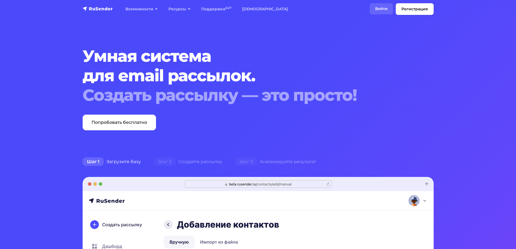
click at [383, 10] on link "Войти" at bounding box center [381, 8] width 23 height 11
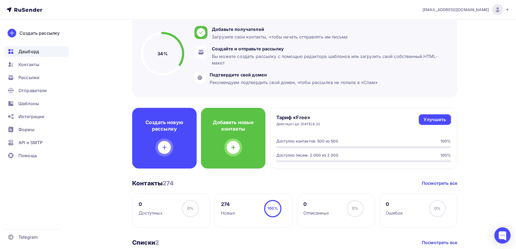
scroll to position [81, 0]
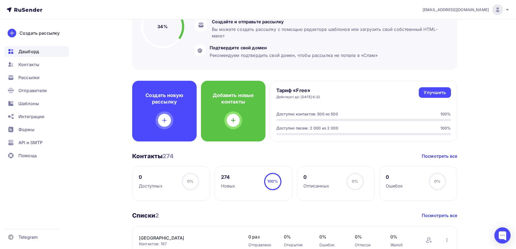
click at [225, 178] on div "274" at bounding box center [228, 177] width 14 height 6
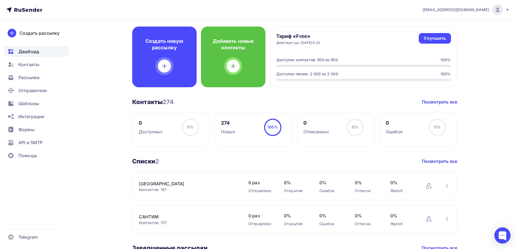
scroll to position [0, 0]
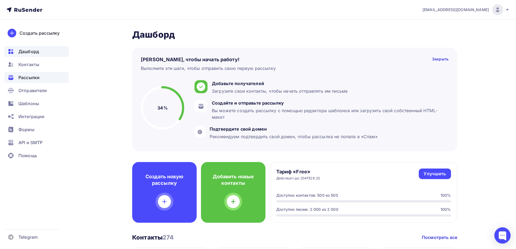
click at [37, 77] on span "Рассылки" at bounding box center [28, 77] width 21 height 6
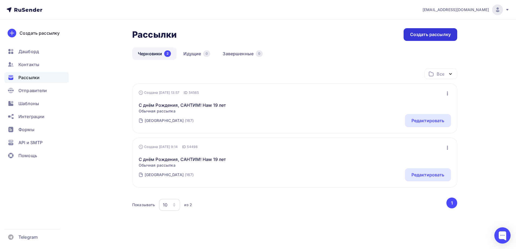
click at [429, 35] on div "Создать рассылку" at bounding box center [430, 34] width 41 height 6
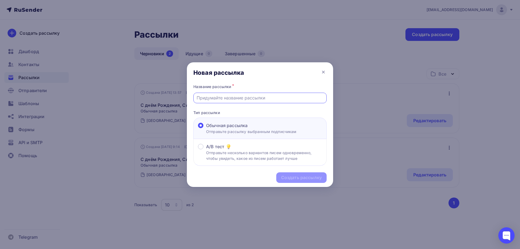
click at [247, 98] on input "text" at bounding box center [260, 97] width 127 height 6
paste input "Доставка товара по [GEOGRAPHIC_DATA] и г. [GEOGRAPHIC_DATA]"
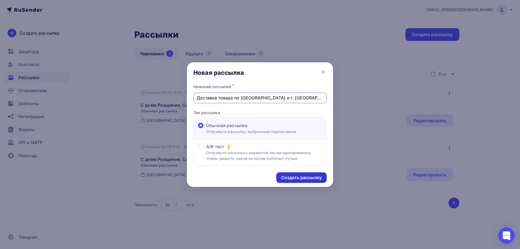
type input "Доставка товара по [GEOGRAPHIC_DATA] и г. [GEOGRAPHIC_DATA]"
click at [296, 177] on div "Создать рассылку" at bounding box center [301, 177] width 41 height 6
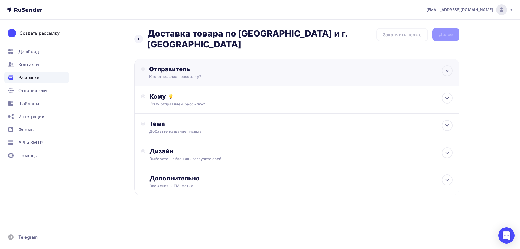
click at [230, 70] on div "Отправитель" at bounding box center [207, 69] width 117 height 8
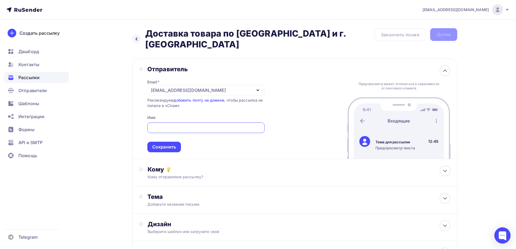
click at [260, 91] on icon "button" at bounding box center [258, 90] width 6 height 6
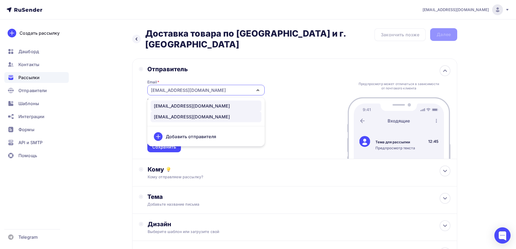
click at [199, 106] on div "[EMAIL_ADDRESS][DOMAIN_NAME]" at bounding box center [206, 106] width 104 height 6
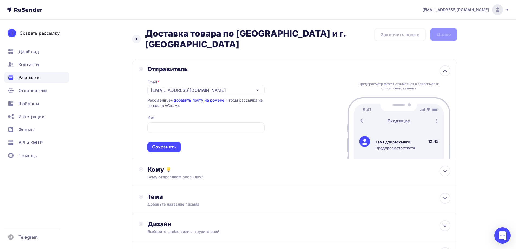
click at [197, 101] on link "добавить почту на домене" at bounding box center [199, 100] width 50 height 5
click at [217, 124] on div at bounding box center [205, 127] width 117 height 11
click at [211, 128] on input "text" at bounding box center [205, 128] width 111 height 6
type input "САНТИМ"
click at [445, 171] on icon at bounding box center [445, 171] width 6 height 6
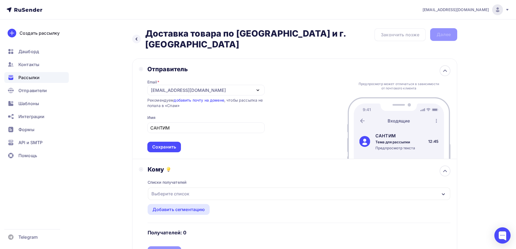
click at [413, 194] on div "Выберите список" at bounding box center [299, 193] width 302 height 12
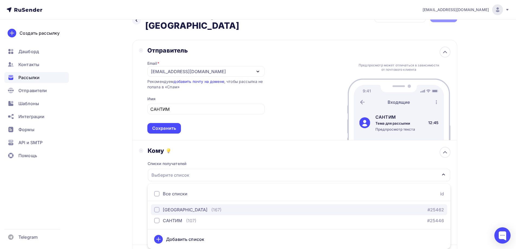
click at [156, 210] on div "button" at bounding box center [156, 209] width 5 height 5
click at [489, 184] on div "[EMAIL_ADDRESS][DOMAIN_NAME] Аккаунт Тарифы Выйти Создать рассылку [GEOGRAPHIC_…" at bounding box center [258, 171] width 516 height 380
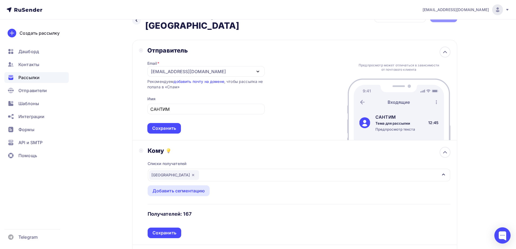
scroll to position [46, 0]
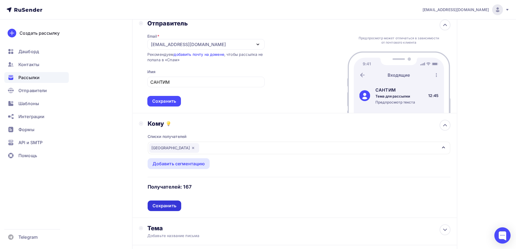
click at [168, 207] on div "Сохранить" at bounding box center [164, 206] width 24 height 6
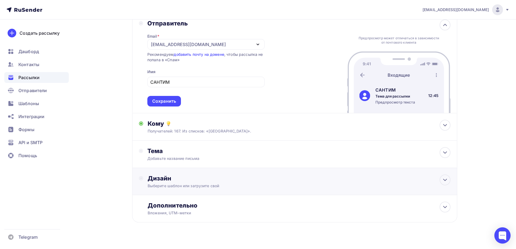
click at [334, 177] on div "Дизайн" at bounding box center [299, 178] width 303 height 8
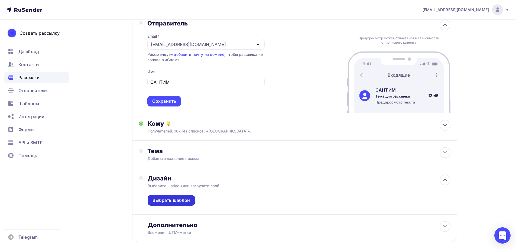
click at [166, 204] on div "Выбрать шаблон" at bounding box center [171, 200] width 47 height 11
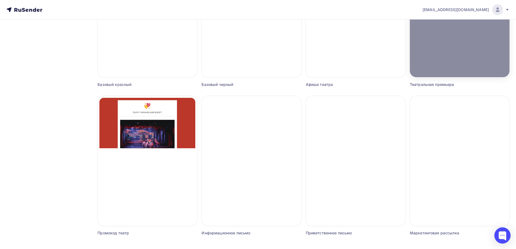
scroll to position [306, 0]
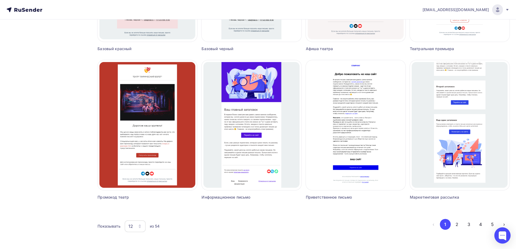
click at [138, 229] on div "12" at bounding box center [135, 226] width 21 height 12
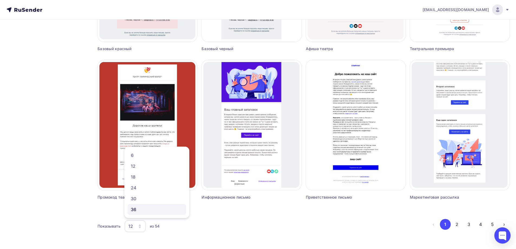
click at [145, 207] on div "36" at bounding box center [157, 209] width 52 height 6
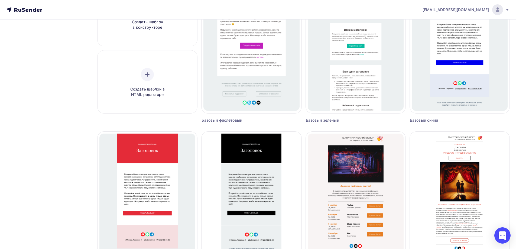
scroll to position [0, 0]
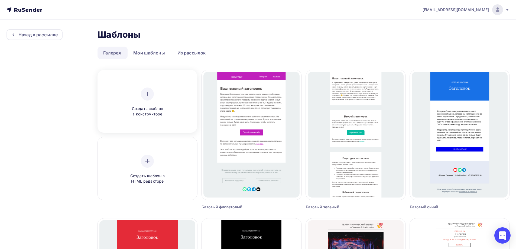
click at [151, 107] on span "Создать шаблон в конструкторе" at bounding box center [147, 111] width 51 height 11
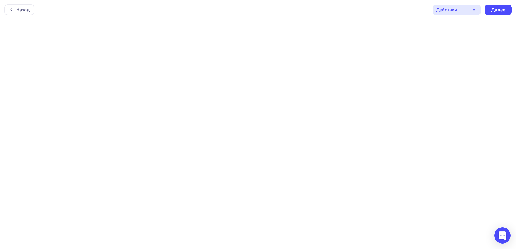
click at [472, 9] on icon "button" at bounding box center [474, 9] width 6 height 6
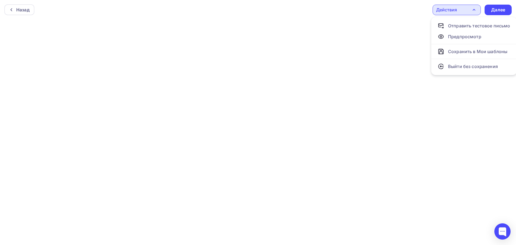
click at [412, 12] on div "Назад Действия Отправить тестовое письмо Предпросмотр Сохранить в Мои шаблоны В…" at bounding box center [258, 9] width 516 height 19
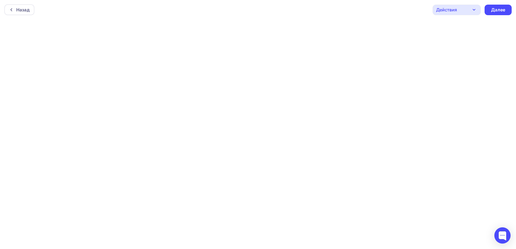
click at [475, 12] on icon "button" at bounding box center [474, 9] width 6 height 6
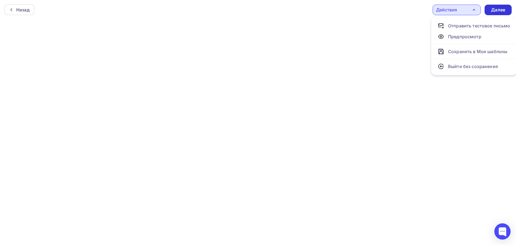
click at [498, 12] on div "Далее" at bounding box center [498, 10] width 14 height 6
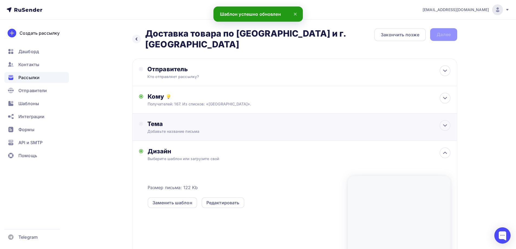
scroll to position [27, 0]
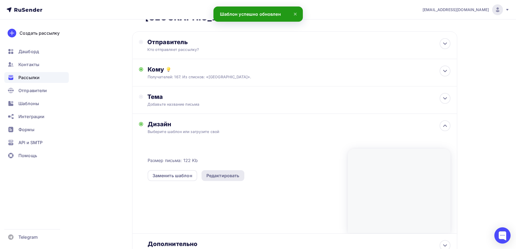
click at [222, 172] on div "Редактировать" at bounding box center [222, 175] width 33 height 6
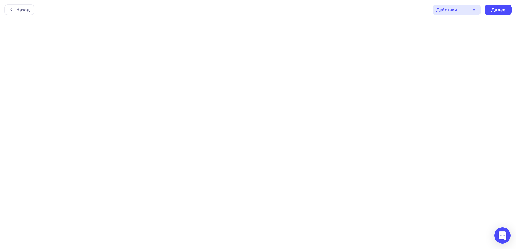
scroll to position [1, 0]
click at [498, 9] on div "Далее" at bounding box center [498, 8] width 14 height 6
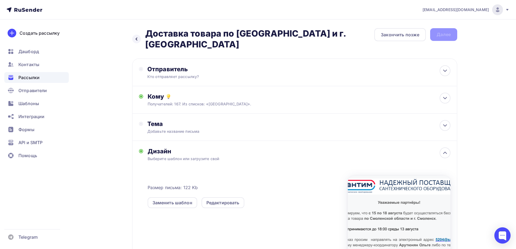
scroll to position [74, 0]
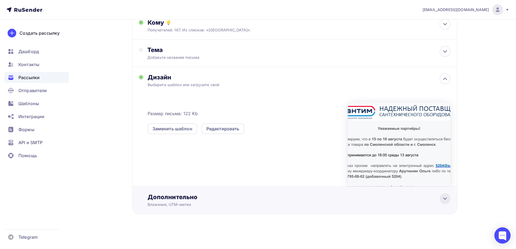
click at [444, 198] on icon at bounding box center [444, 199] width 3 height 2
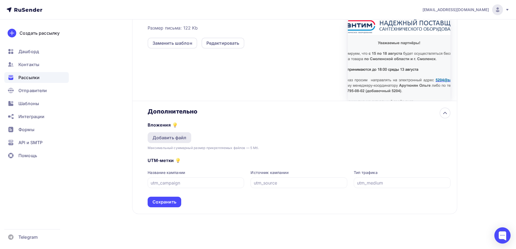
click at [173, 137] on div "Добавить файл" at bounding box center [169, 137] width 34 height 6
click at [175, 138] on div "Добавить файл" at bounding box center [169, 137] width 34 height 6
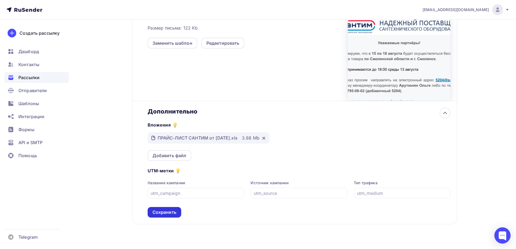
click at [172, 214] on div "Сохранить" at bounding box center [164, 212] width 24 height 6
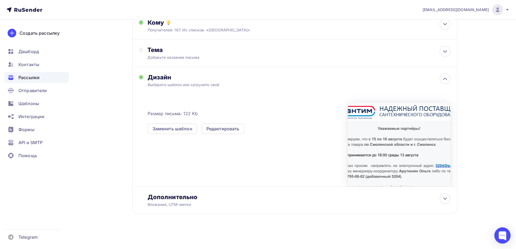
scroll to position [0, 0]
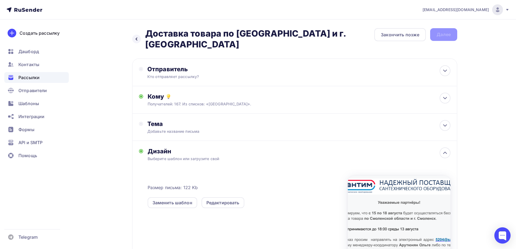
click at [443, 34] on div "Назад Доставка товара по [GEOGRAPHIC_DATA] и г. [GEOGRAPHIC_DATA] Доставка това…" at bounding box center [294, 39] width 325 height 22
click at [446, 71] on icon at bounding box center [445, 70] width 6 height 6
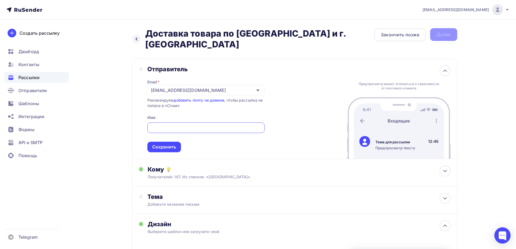
click at [197, 129] on input "text" at bounding box center [205, 128] width 111 height 6
type input "САНТИМ"
click at [175, 142] on div "Сохранить" at bounding box center [164, 147] width 34 height 11
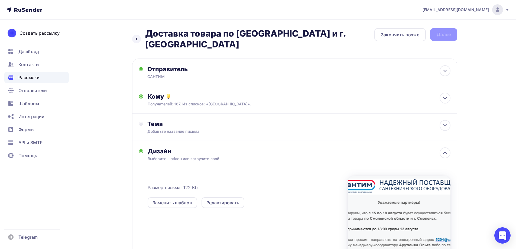
click at [440, 35] on div "Назад Доставка товара по [GEOGRAPHIC_DATA] и г. [GEOGRAPHIC_DATA] Доставка това…" at bounding box center [294, 39] width 325 height 22
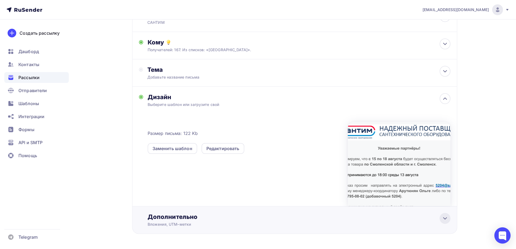
click at [445, 219] on icon at bounding box center [445, 218] width 6 height 6
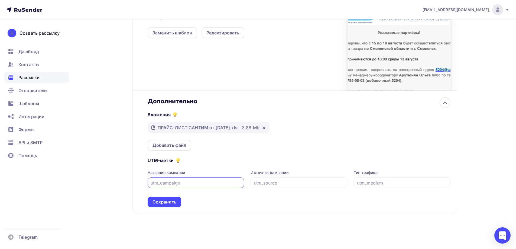
scroll to position [0, 0]
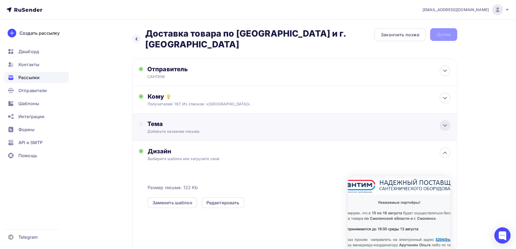
click at [446, 126] on icon at bounding box center [444, 126] width 3 height 2
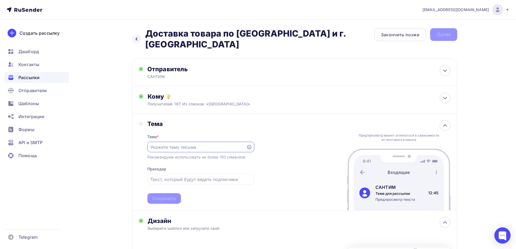
paste input "Доставка товара по [GEOGRAPHIC_DATA] и г. [GEOGRAPHIC_DATA]"
type input "Доставка товара по [GEOGRAPHIC_DATA] и г. [GEOGRAPHIC_DATA]"
click at [160, 200] on div "Сохранить" at bounding box center [164, 198] width 24 height 6
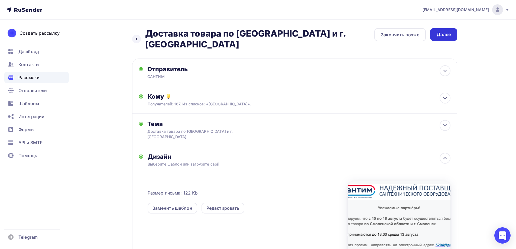
click at [449, 35] on div "Далее" at bounding box center [443, 34] width 14 height 6
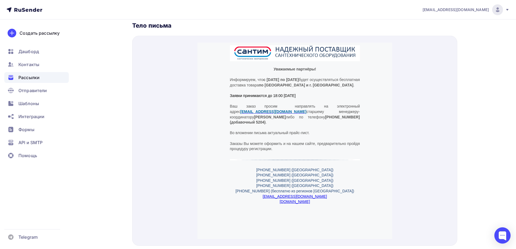
scroll to position [289, 0]
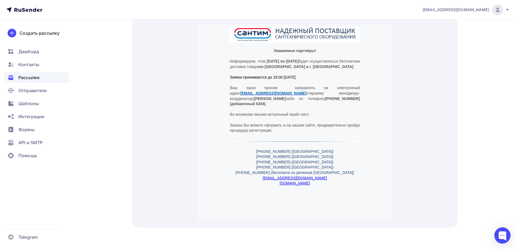
click at [378, 169] on div "[PHONE_NUMBER] ([GEOGRAPHIC_DATA]) [PHONE_NUMBER] ([GEOGRAPHIC_DATA]) [PHONE_NU…" at bounding box center [294, 161] width 195 height 43
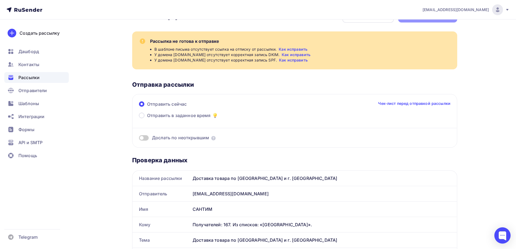
scroll to position [0, 0]
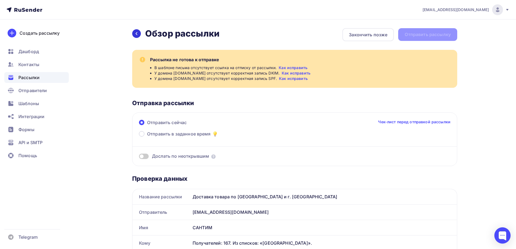
click at [136, 32] on icon at bounding box center [136, 33] width 4 height 4
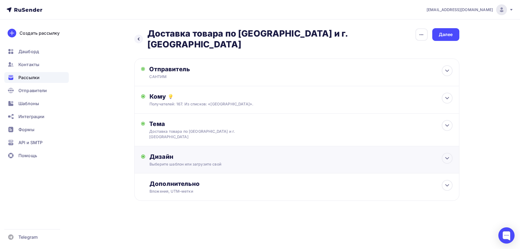
click at [242, 153] on div "Дизайн" at bounding box center [300, 157] width 303 height 8
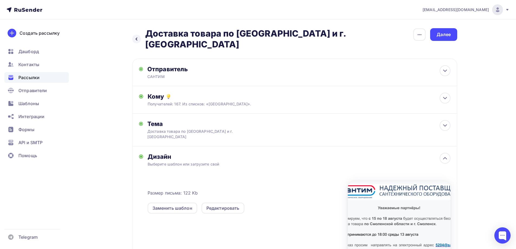
scroll to position [70, 0]
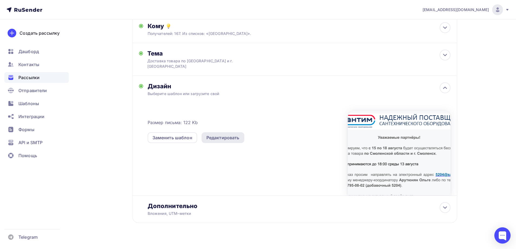
click at [233, 134] on div "Редактировать" at bounding box center [222, 137] width 33 height 6
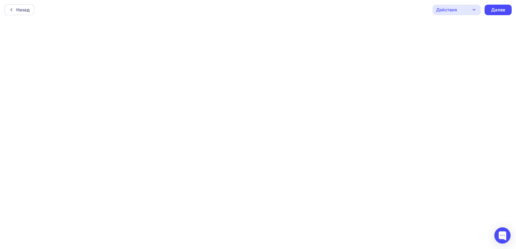
scroll to position [1, 0]
click at [479, 8] on div "Действия" at bounding box center [456, 8] width 48 height 11
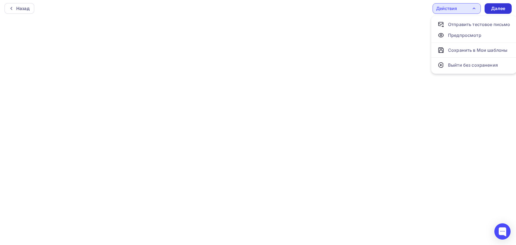
click at [500, 9] on div "Далее" at bounding box center [498, 8] width 14 height 6
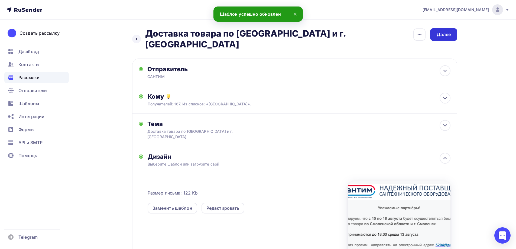
click at [451, 35] on div "Далее" at bounding box center [443, 34] width 27 height 13
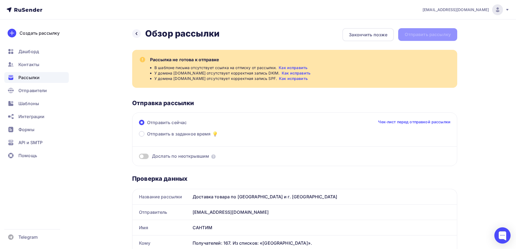
click at [287, 79] on link "Как исправить" at bounding box center [293, 78] width 29 height 5
click at [44, 116] on span "Интеграции" at bounding box center [31, 116] width 26 height 6
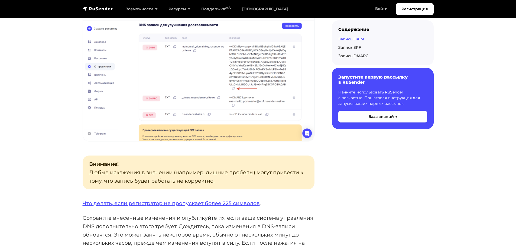
scroll to position [596, 0]
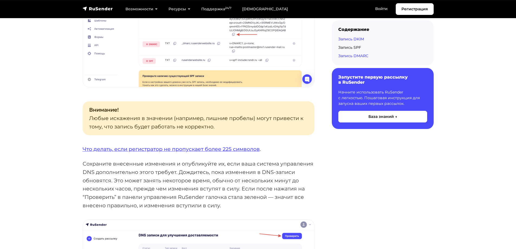
click at [358, 56] on link "Запись DMARC" at bounding box center [353, 55] width 30 height 5
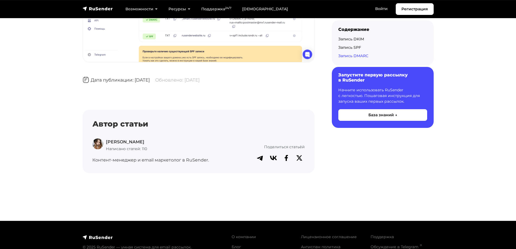
scroll to position [1769, 0]
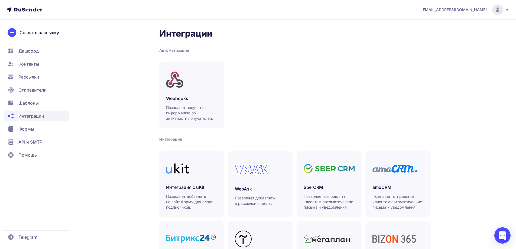
click at [23, 128] on span "Формы" at bounding box center [26, 129] width 16 height 6
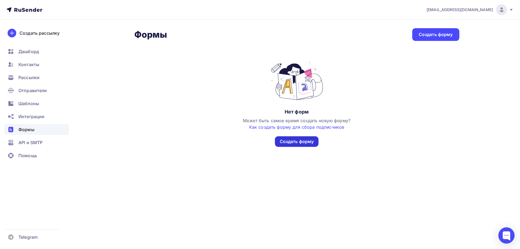
click at [309, 142] on div "Создать форму" at bounding box center [297, 141] width 34 height 6
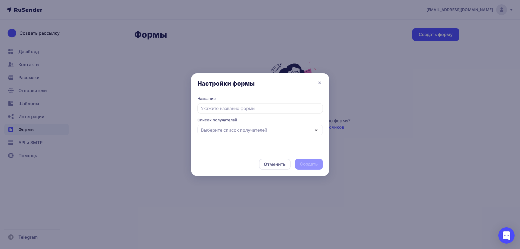
click at [279, 108] on input "text" at bounding box center [259, 108] width 125 height 10
click at [289, 133] on div "Выберите список получателей" at bounding box center [259, 130] width 125 height 11
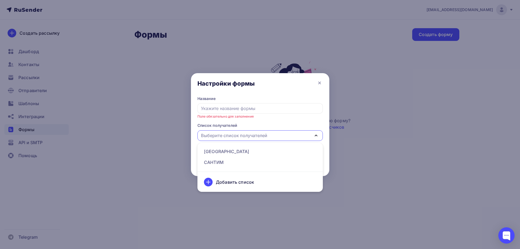
click at [289, 118] on div "Поле обязательно для заполнения" at bounding box center [259, 111] width 125 height 16
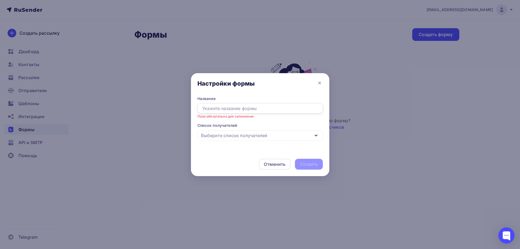
click at [276, 109] on input "text" at bounding box center [259, 108] width 125 height 10
type input "отписка"
click at [262, 153] on div "Отменить Создать" at bounding box center [260, 164] width 138 height 24
click at [278, 133] on div "Выберите список получателей" at bounding box center [259, 130] width 125 height 11
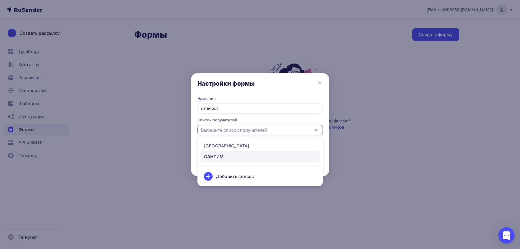
click at [242, 159] on div "САНТИМ" at bounding box center [260, 156] width 112 height 6
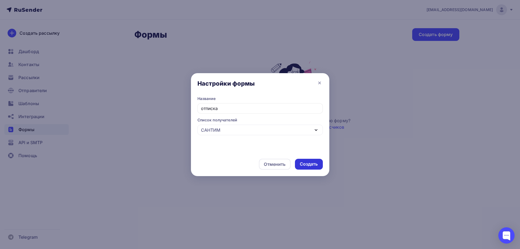
click at [311, 163] on div "Создать" at bounding box center [309, 164] width 18 height 6
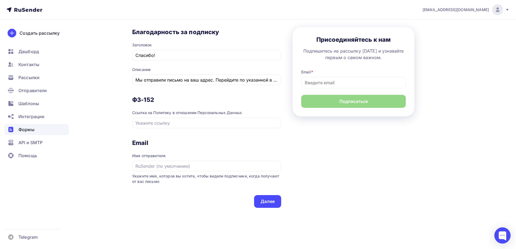
scroll to position [255, 0]
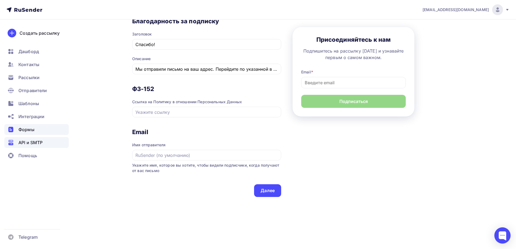
click at [36, 144] on span "API и SMTP" at bounding box center [30, 142] width 24 height 6
